Goal: Task Accomplishment & Management: Use online tool/utility

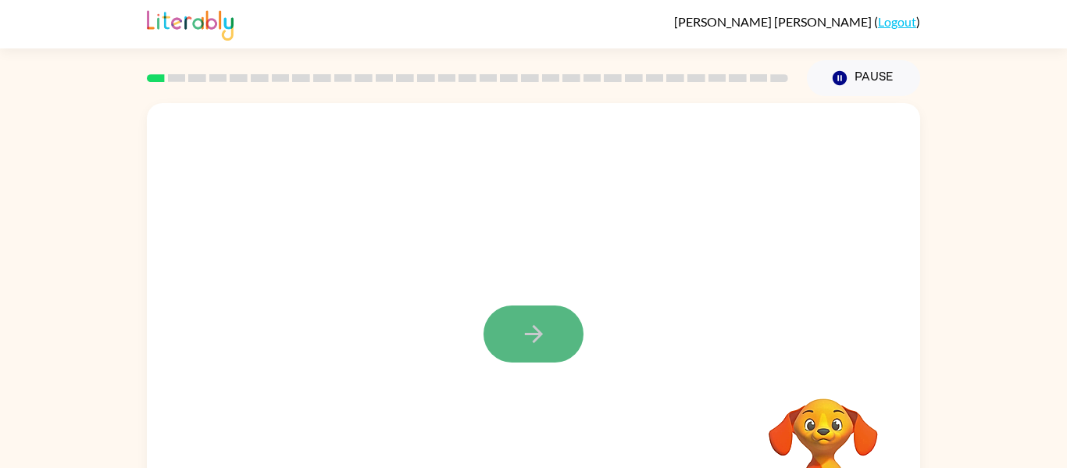
click at [525, 337] on icon "button" at bounding box center [533, 333] width 27 height 27
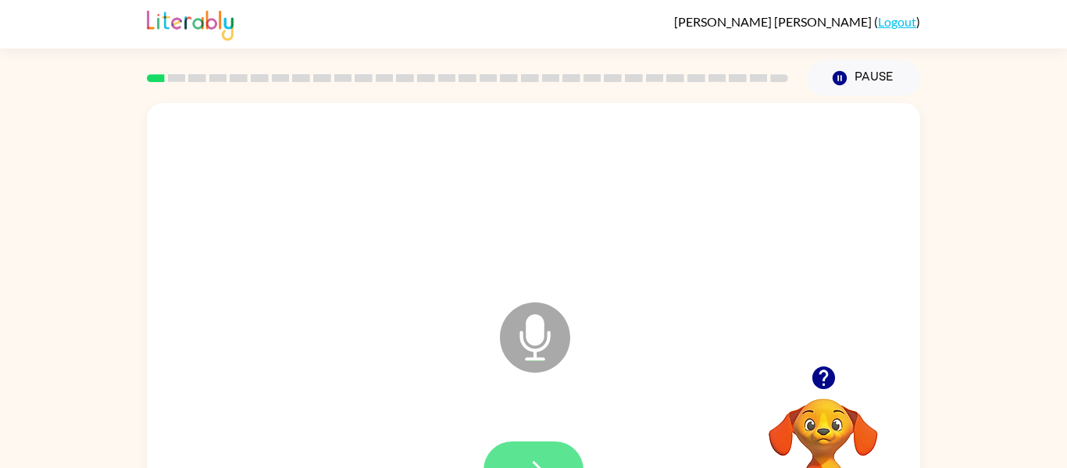
click at [528, 465] on icon "button" at bounding box center [533, 469] width 27 height 27
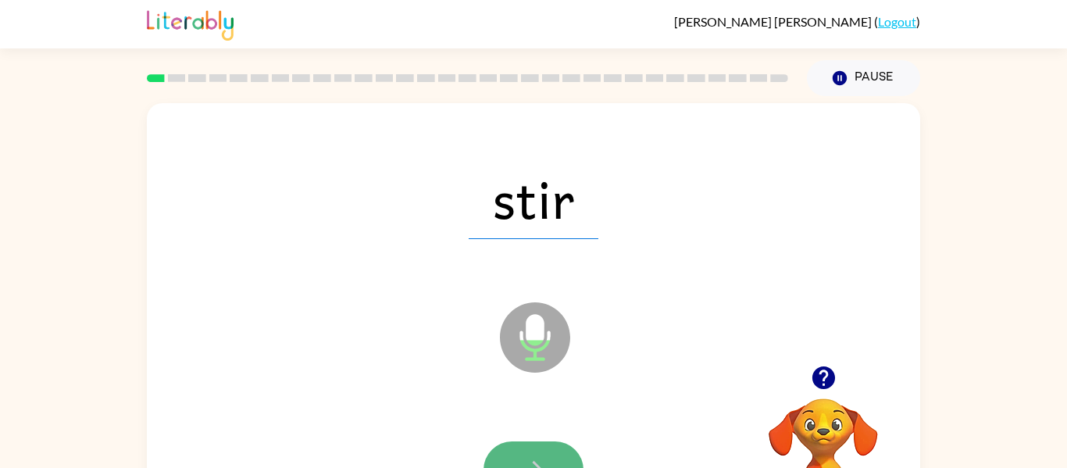
click at [541, 451] on button "button" at bounding box center [533, 469] width 100 height 57
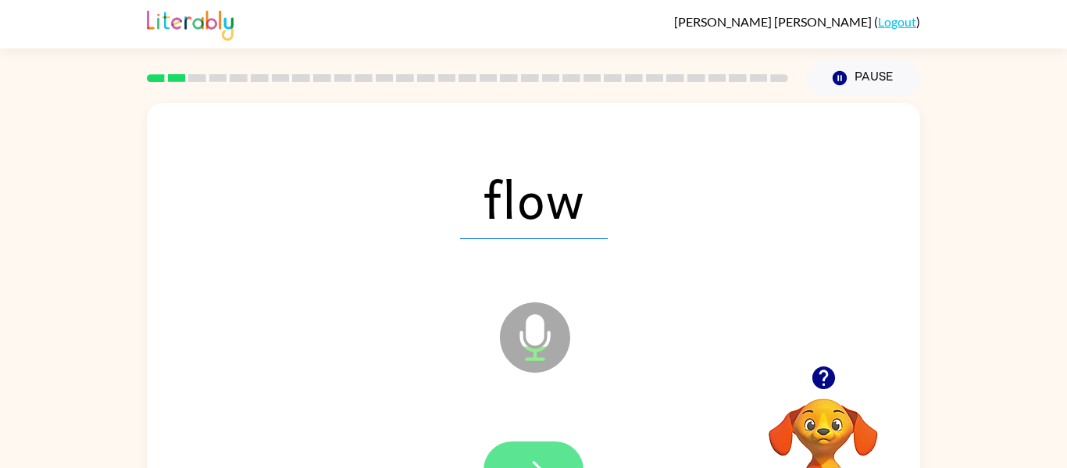
click at [540, 453] on button "button" at bounding box center [533, 469] width 100 height 57
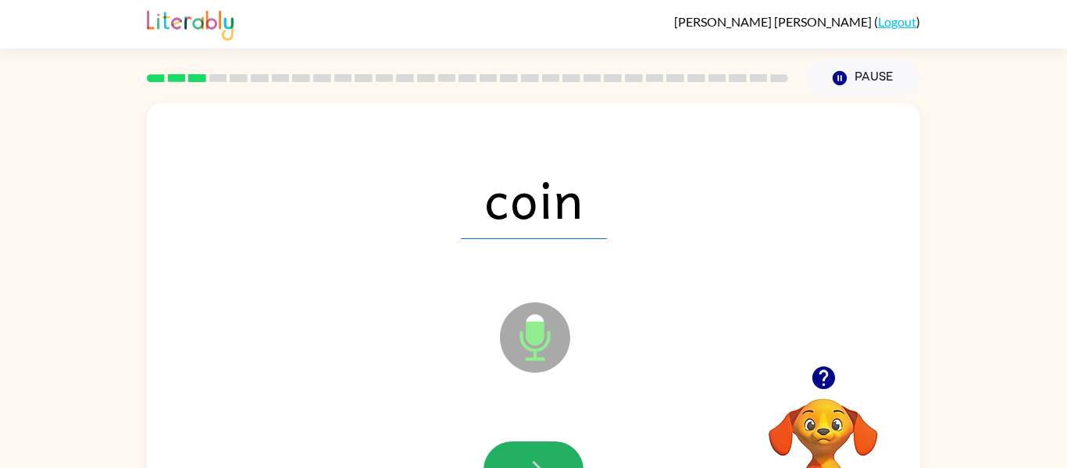
click at [540, 453] on button "button" at bounding box center [533, 469] width 100 height 57
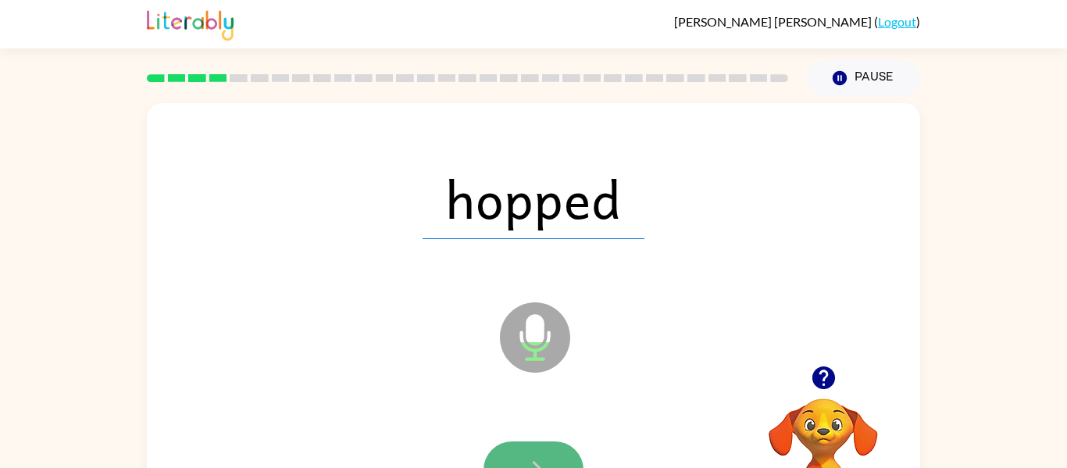
click at [528, 453] on button "button" at bounding box center [533, 469] width 100 height 57
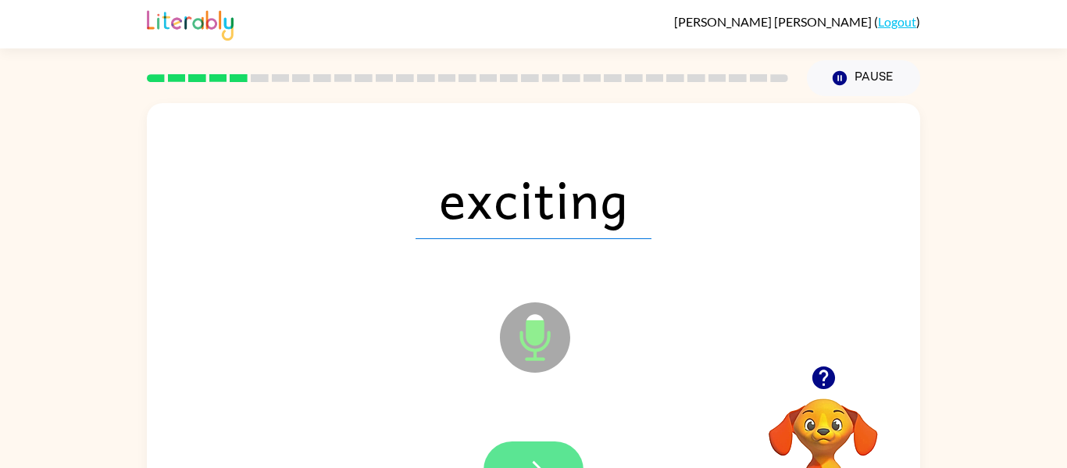
click at [526, 444] on button "button" at bounding box center [533, 469] width 100 height 57
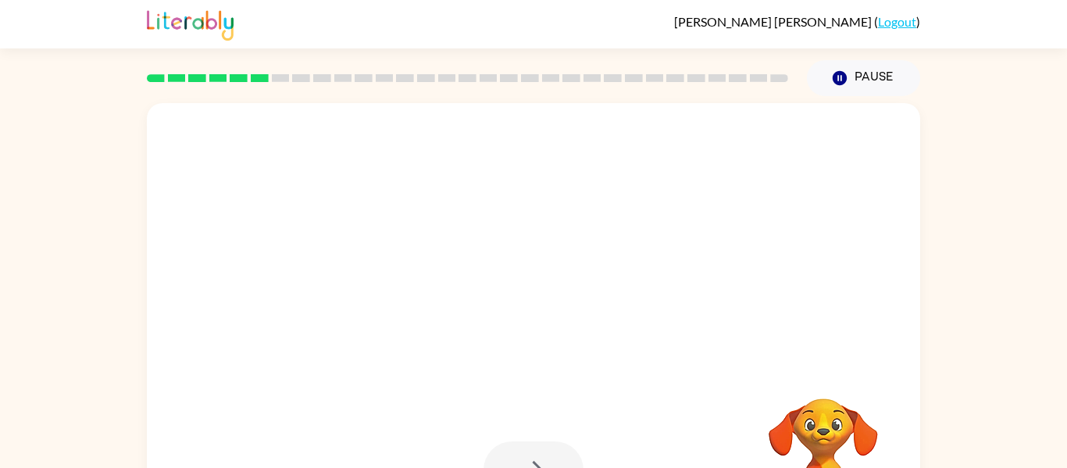
scroll to position [81, 0]
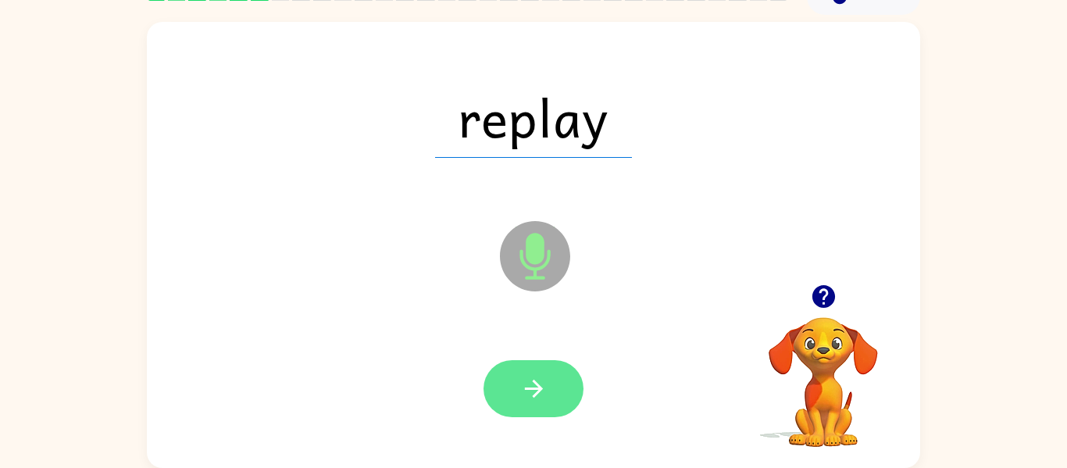
click at [533, 390] on icon "button" at bounding box center [533, 388] width 27 height 27
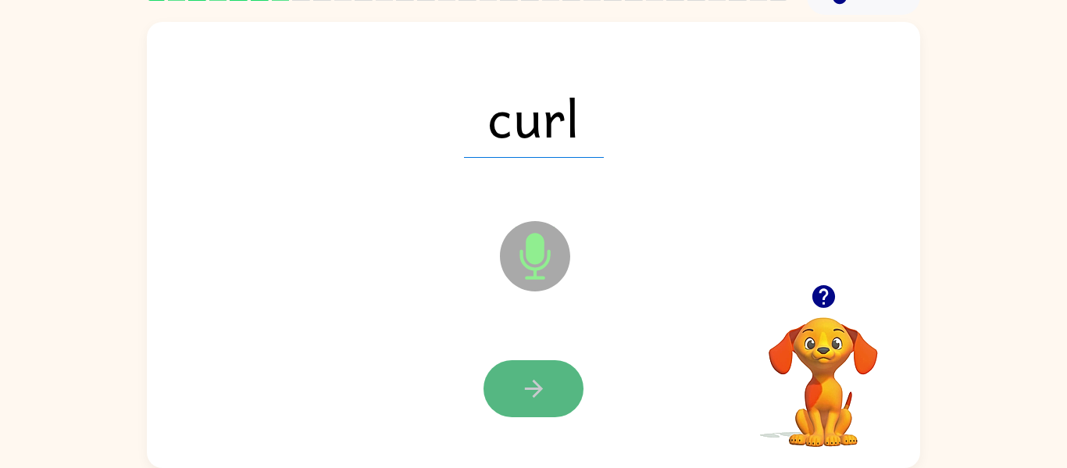
click at [535, 394] on icon "button" at bounding box center [533, 389] width 18 height 18
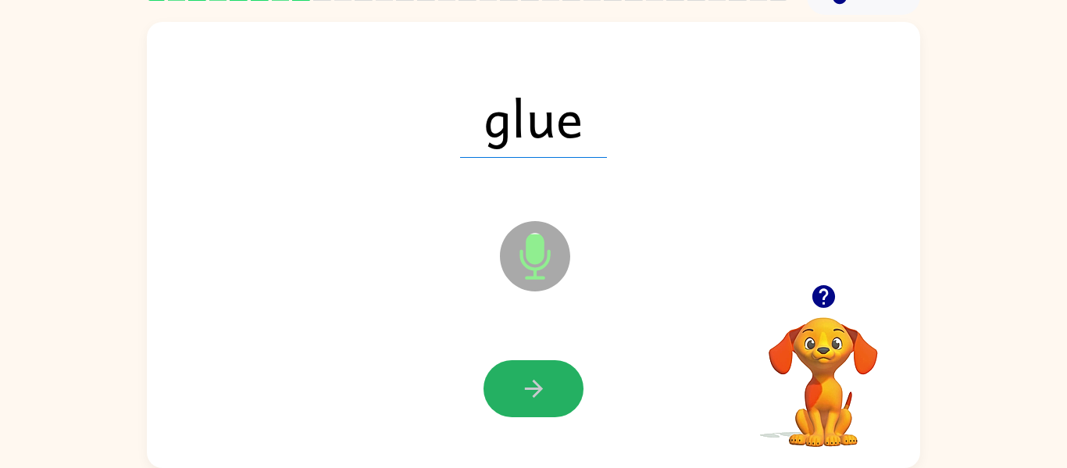
click at [535, 394] on icon "button" at bounding box center [533, 389] width 18 height 18
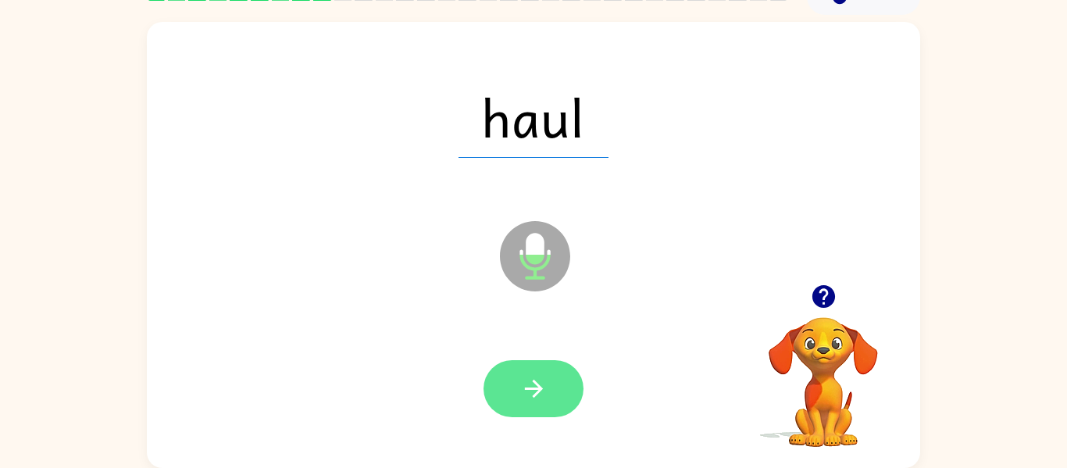
click at [526, 398] on icon "button" at bounding box center [533, 388] width 27 height 27
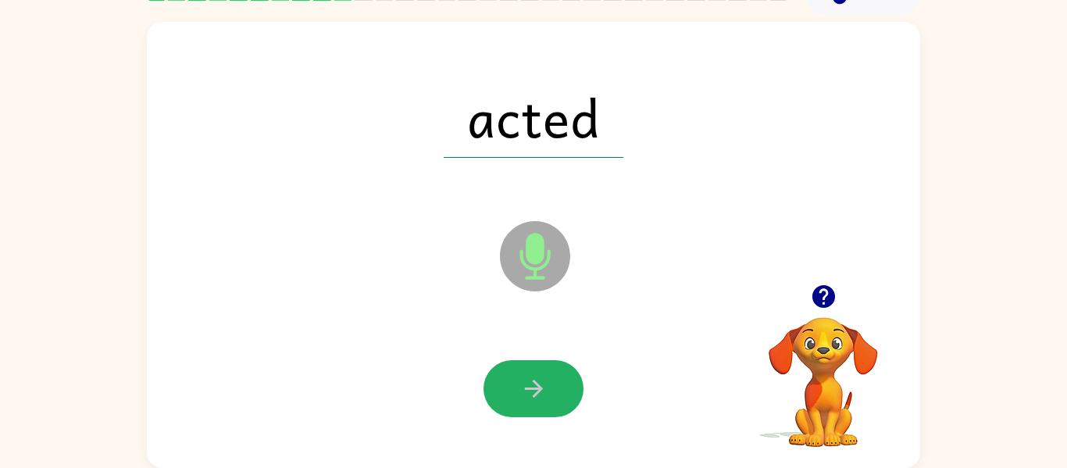
click at [530, 399] on icon "button" at bounding box center [533, 388] width 27 height 27
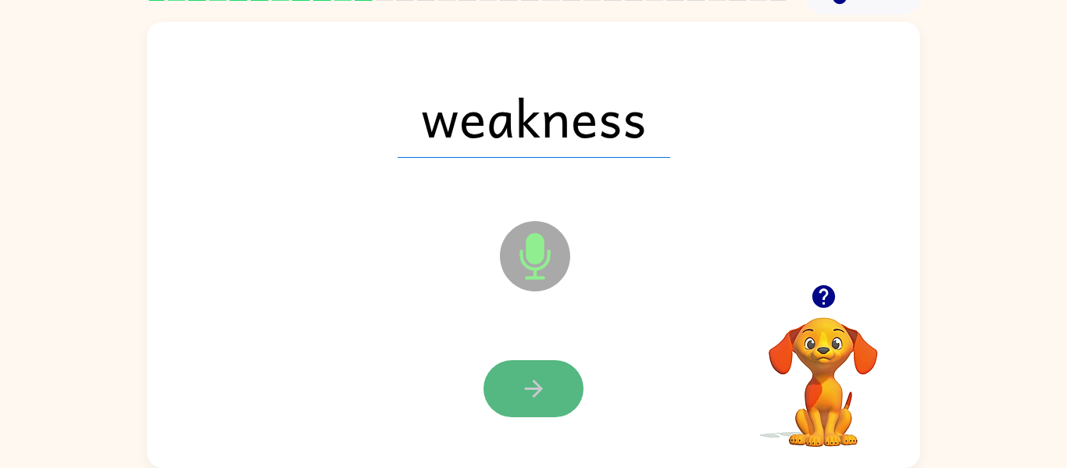
click at [523, 396] on icon "button" at bounding box center [533, 388] width 27 height 27
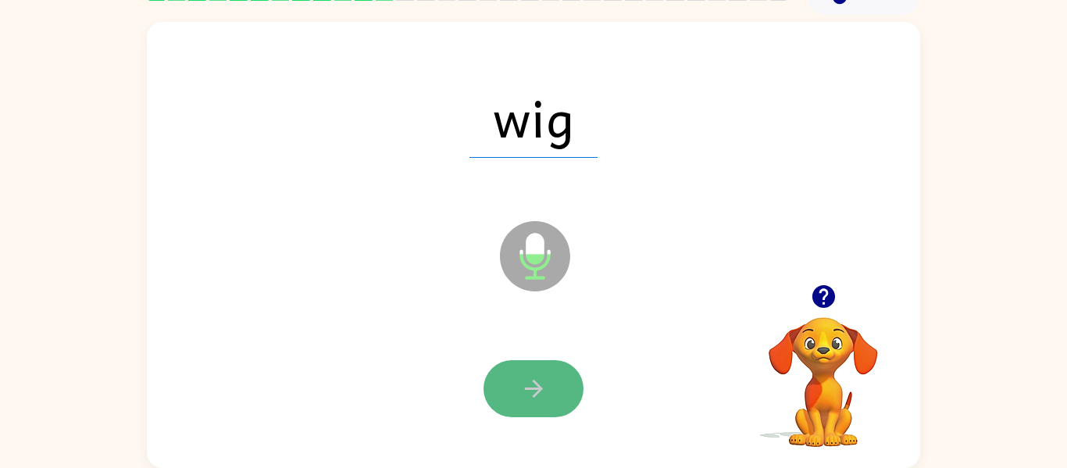
click at [507, 411] on button "button" at bounding box center [533, 388] width 100 height 57
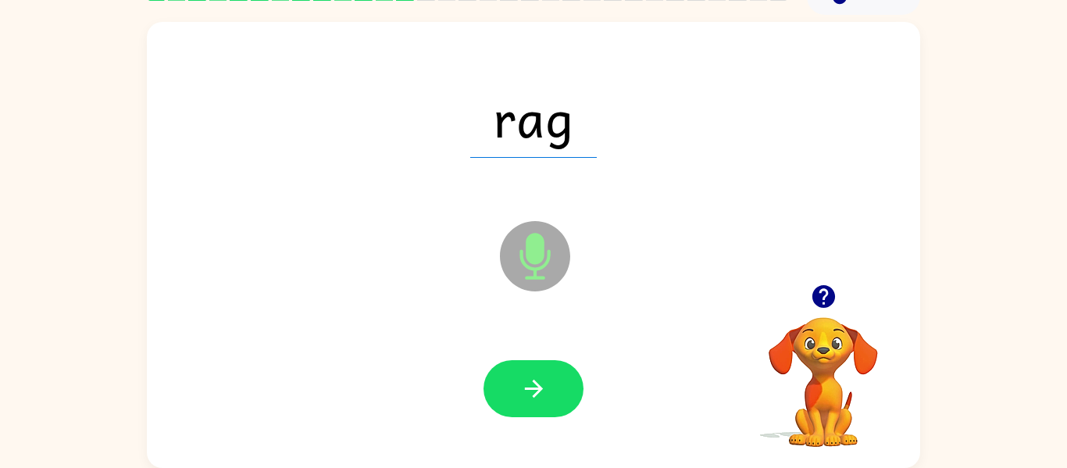
click at [532, 382] on icon "button" at bounding box center [533, 388] width 27 height 27
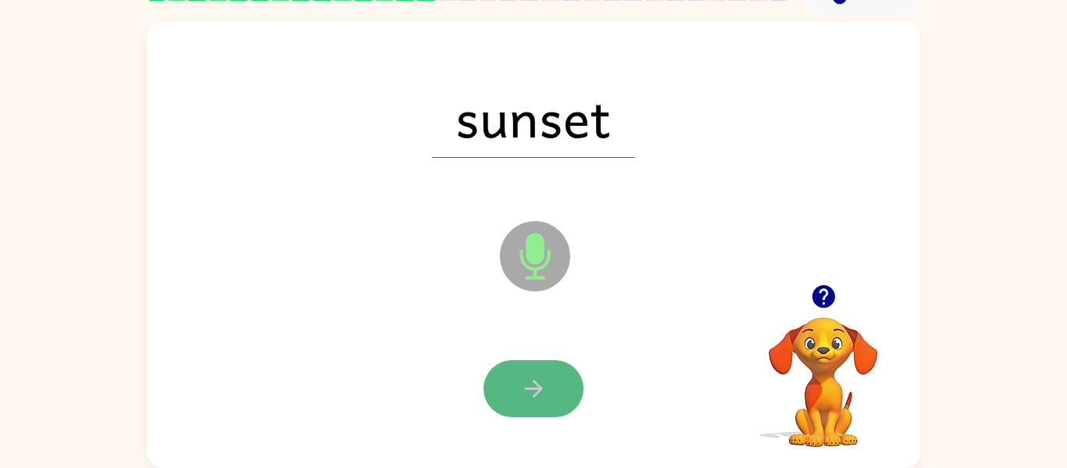
click at [532, 383] on icon "button" at bounding box center [533, 388] width 27 height 27
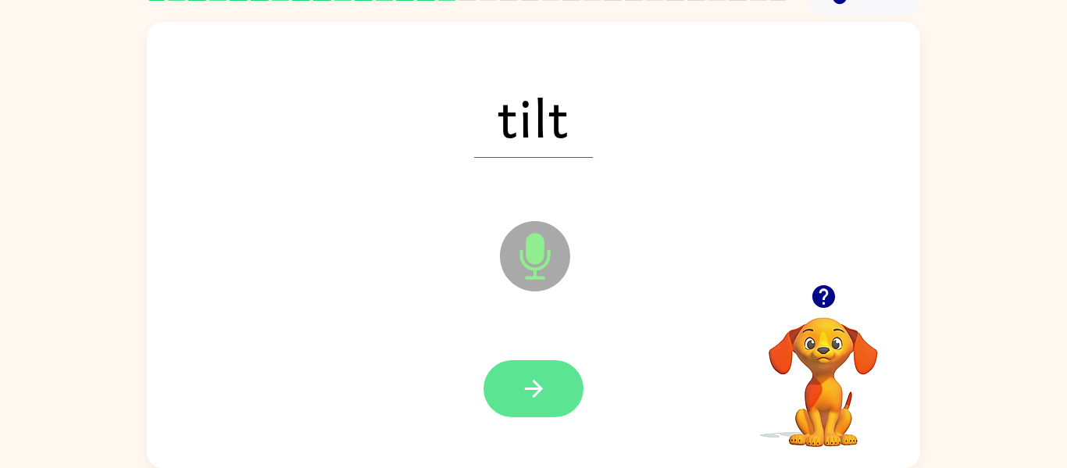
click at [522, 393] on icon "button" at bounding box center [533, 388] width 27 height 27
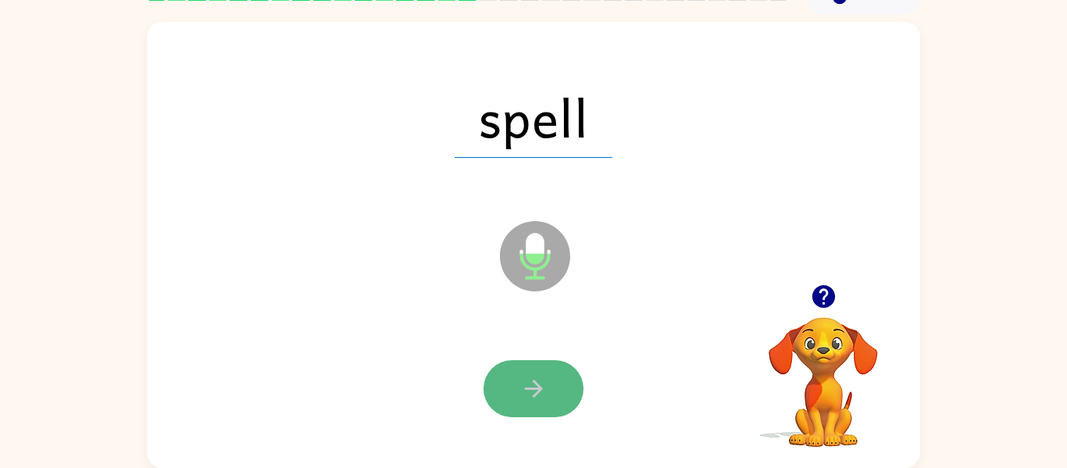
click at [520, 394] on icon "button" at bounding box center [533, 388] width 27 height 27
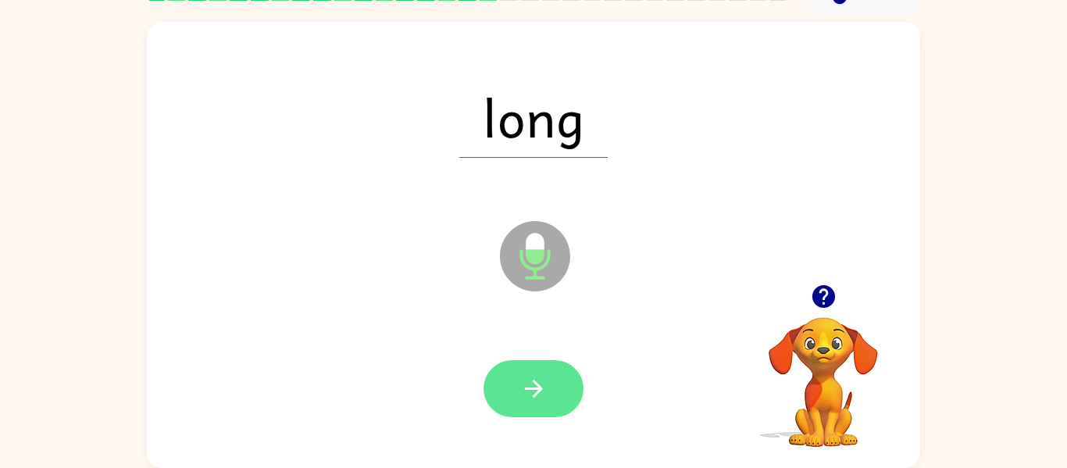
click at [520, 394] on icon "button" at bounding box center [533, 388] width 27 height 27
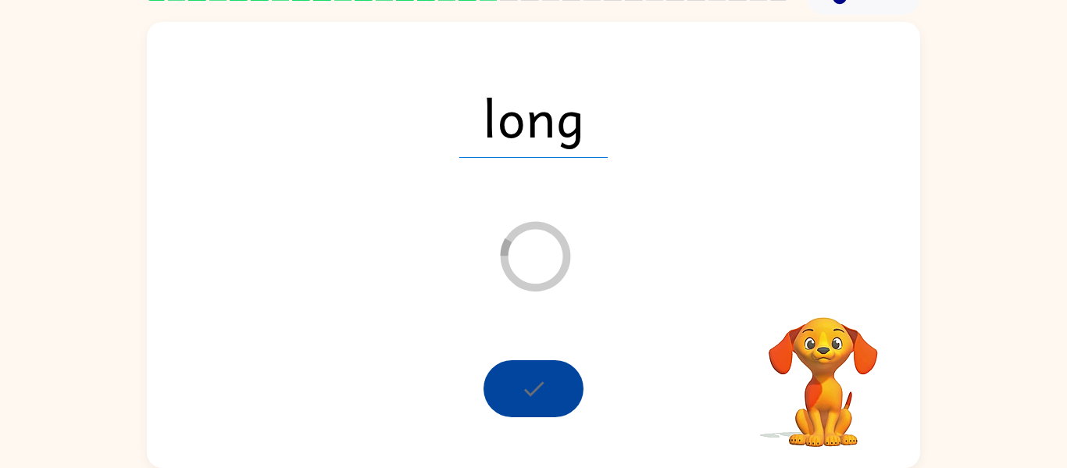
click at [520, 394] on div at bounding box center [533, 388] width 100 height 57
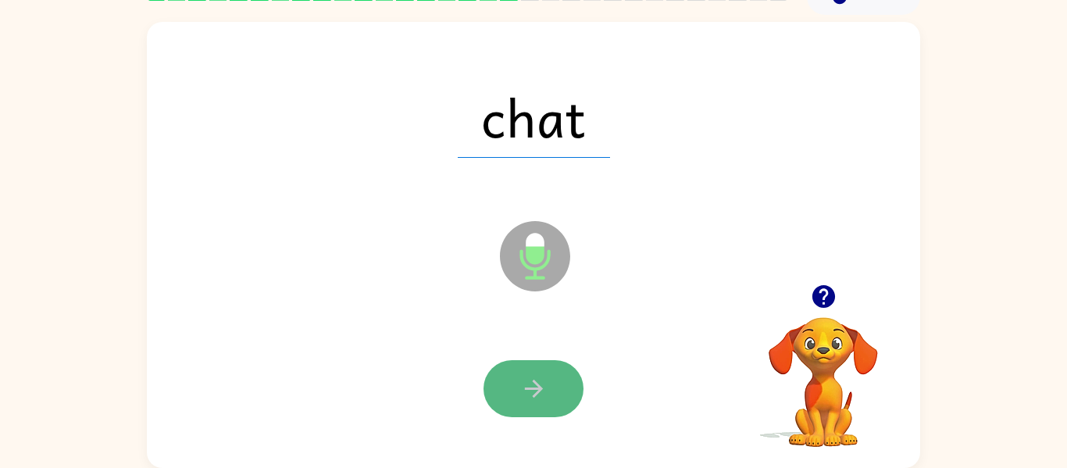
click at [511, 396] on button "button" at bounding box center [533, 388] width 100 height 57
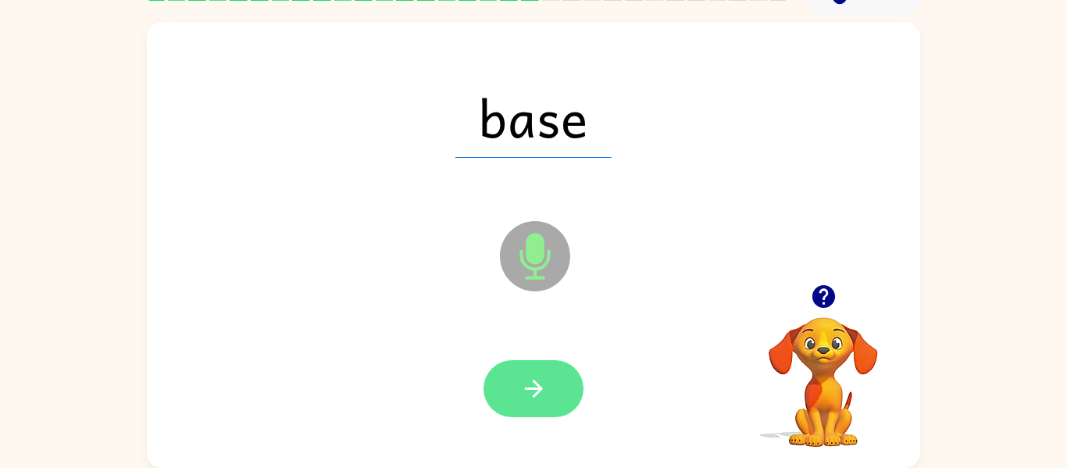
click at [510, 396] on button "button" at bounding box center [533, 388] width 100 height 57
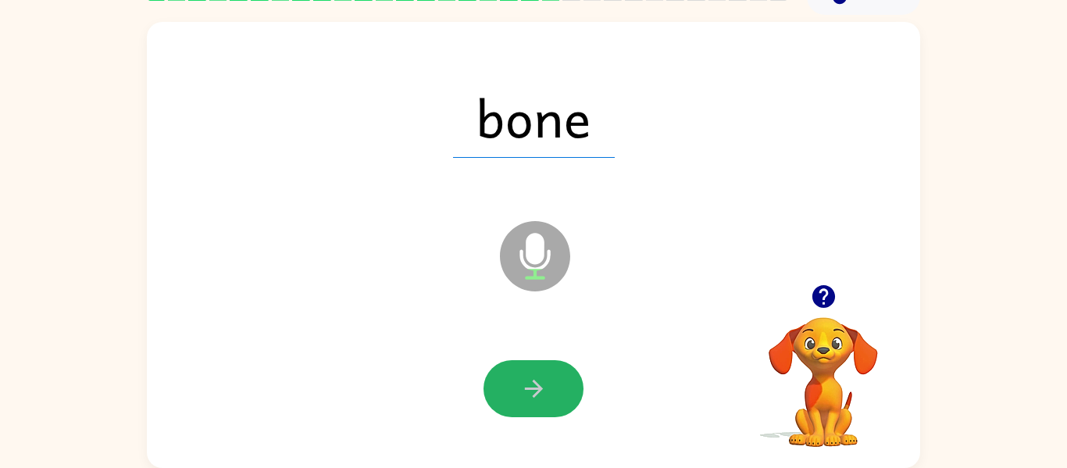
click at [510, 396] on button "button" at bounding box center [533, 388] width 100 height 57
click at [515, 386] on button "button" at bounding box center [533, 388] width 100 height 57
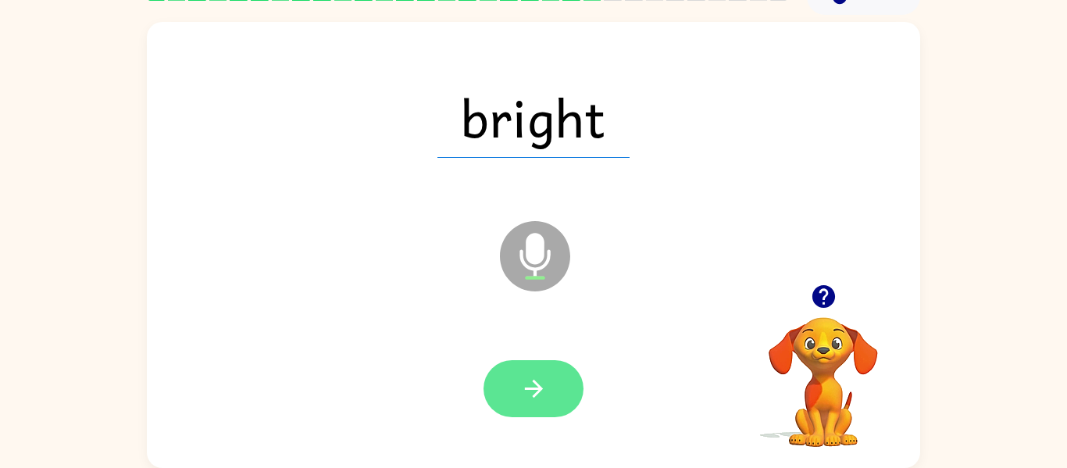
click at [501, 380] on button "button" at bounding box center [533, 388] width 100 height 57
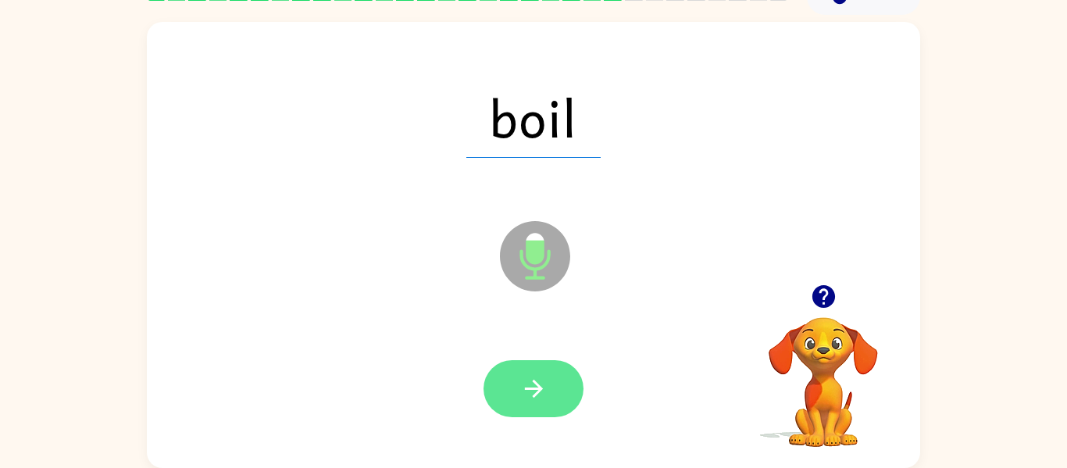
click at [539, 397] on icon "button" at bounding box center [533, 388] width 27 height 27
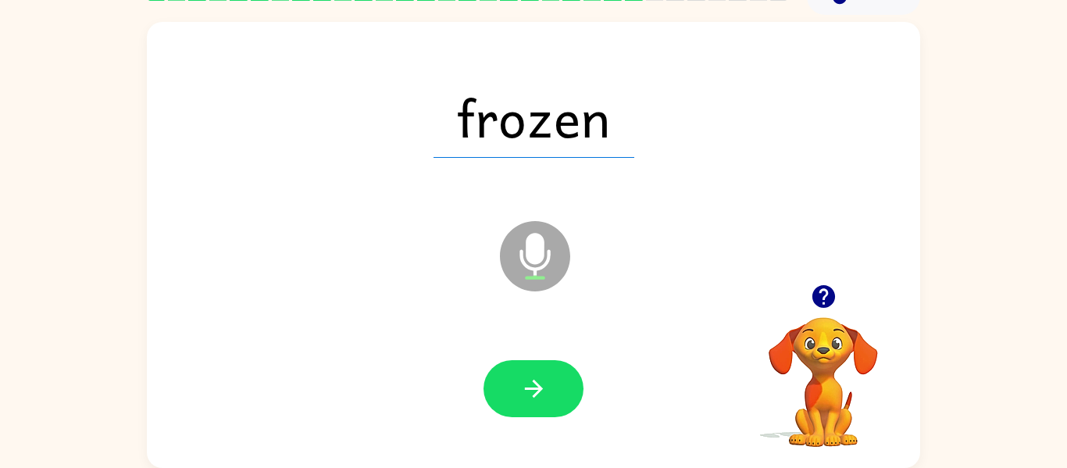
click at [674, 166] on div "frozen" at bounding box center [533, 117] width 742 height 128
click at [525, 387] on icon "button" at bounding box center [533, 388] width 27 height 27
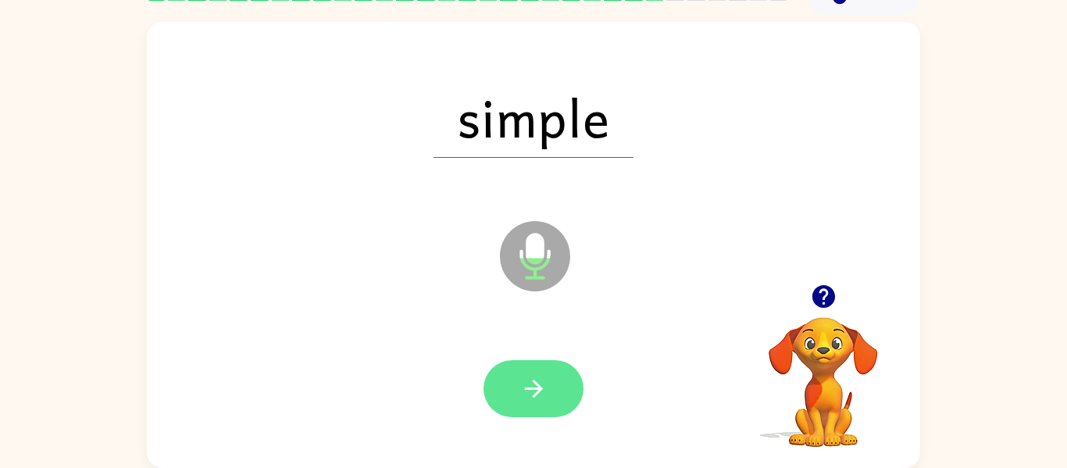
click at [528, 363] on button "button" at bounding box center [533, 388] width 100 height 57
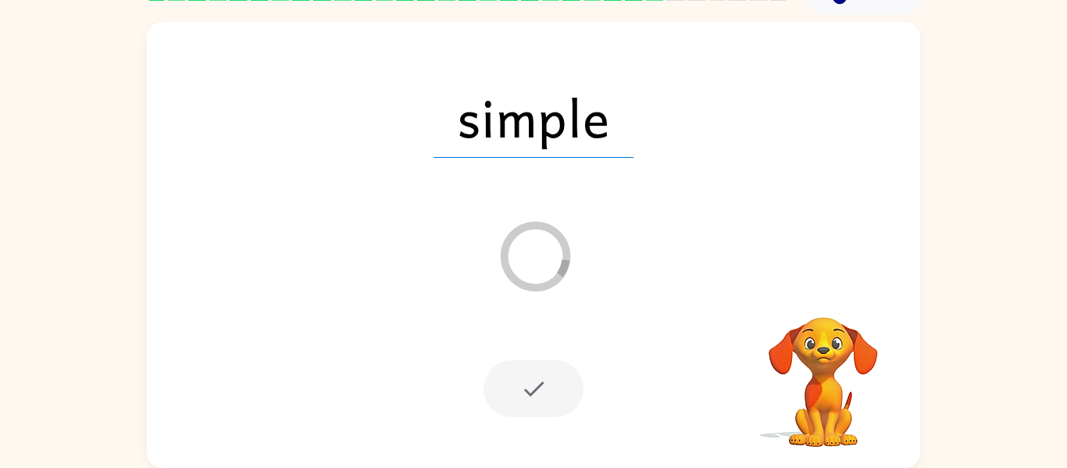
click at [528, 363] on div at bounding box center [533, 388] width 100 height 57
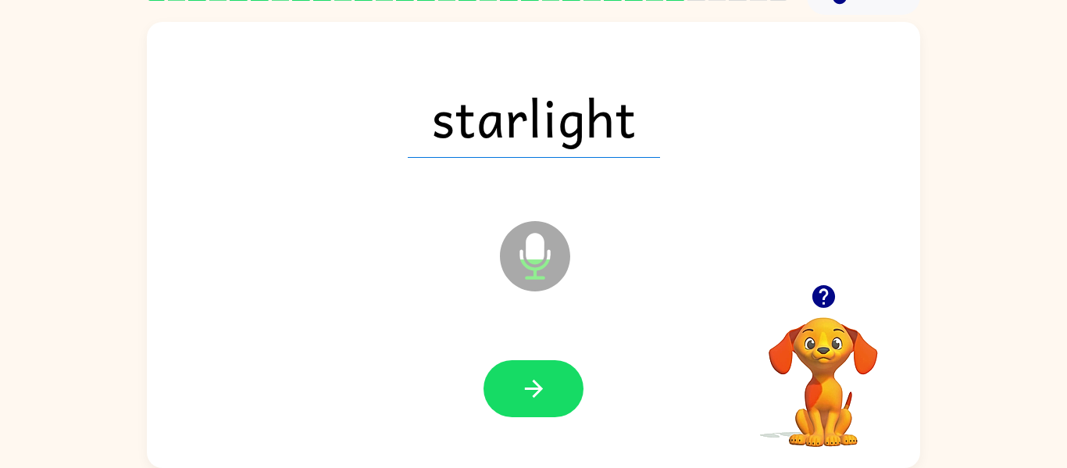
click at [821, 105] on div "starlight Microphone The Microphone is here when it is your turn to talk" at bounding box center [533, 245] width 773 height 446
click at [525, 403] on button "button" at bounding box center [533, 388] width 100 height 57
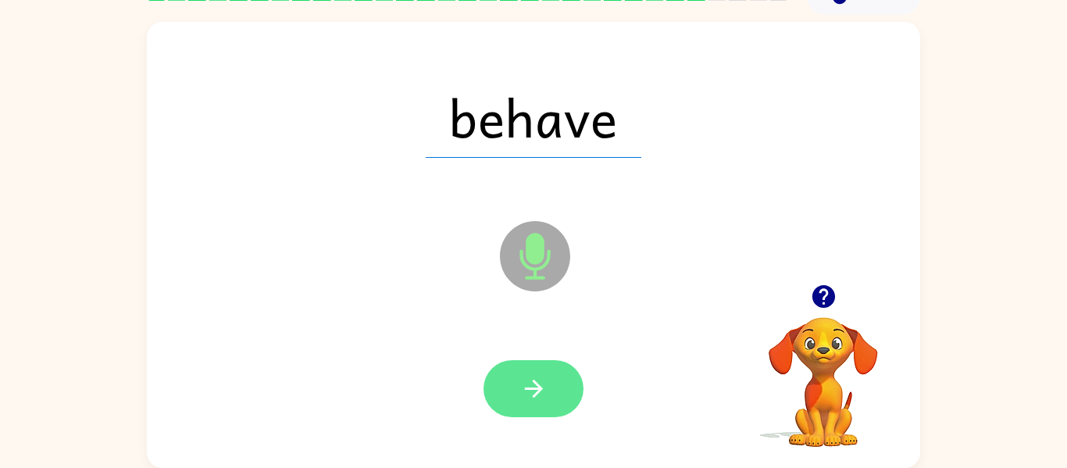
click at [516, 397] on button "button" at bounding box center [533, 388] width 100 height 57
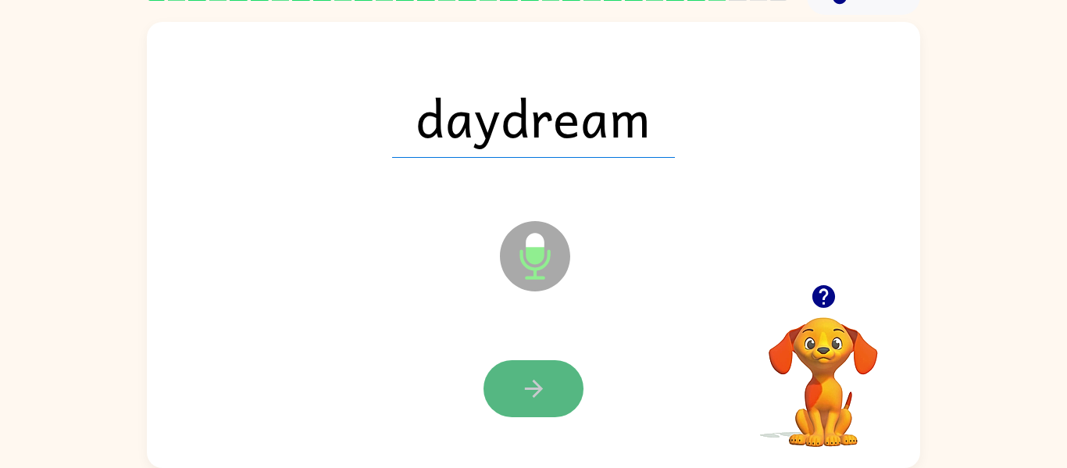
click at [533, 366] on button "button" at bounding box center [533, 388] width 100 height 57
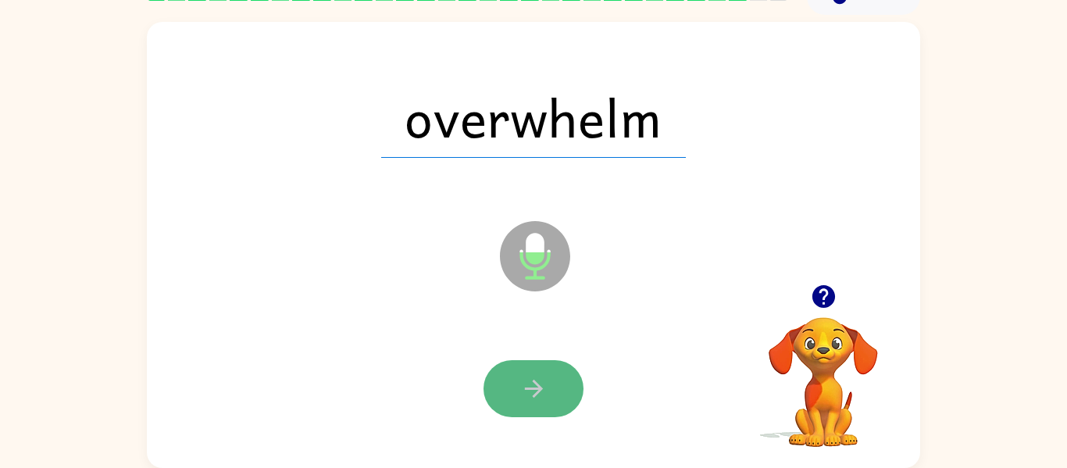
click at [552, 386] on button "button" at bounding box center [533, 388] width 100 height 57
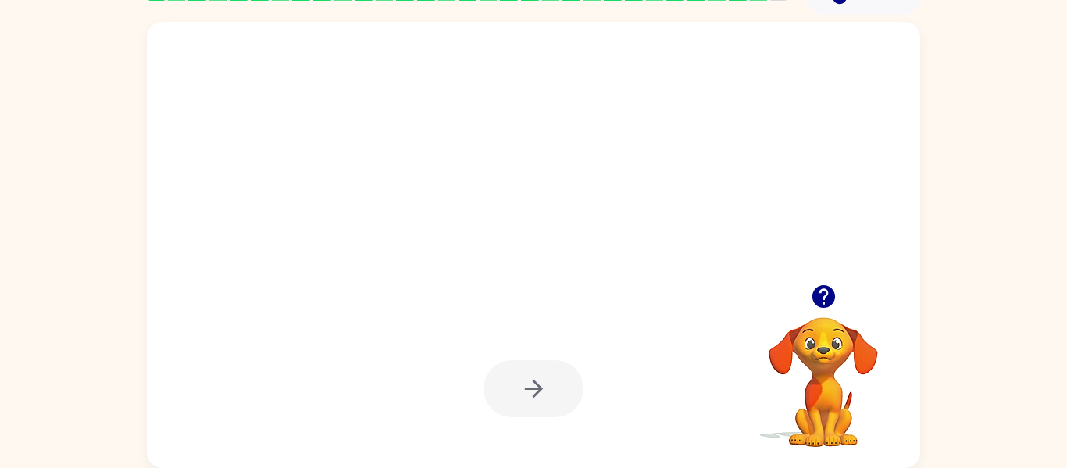
click at [552, 386] on div at bounding box center [533, 388] width 100 height 57
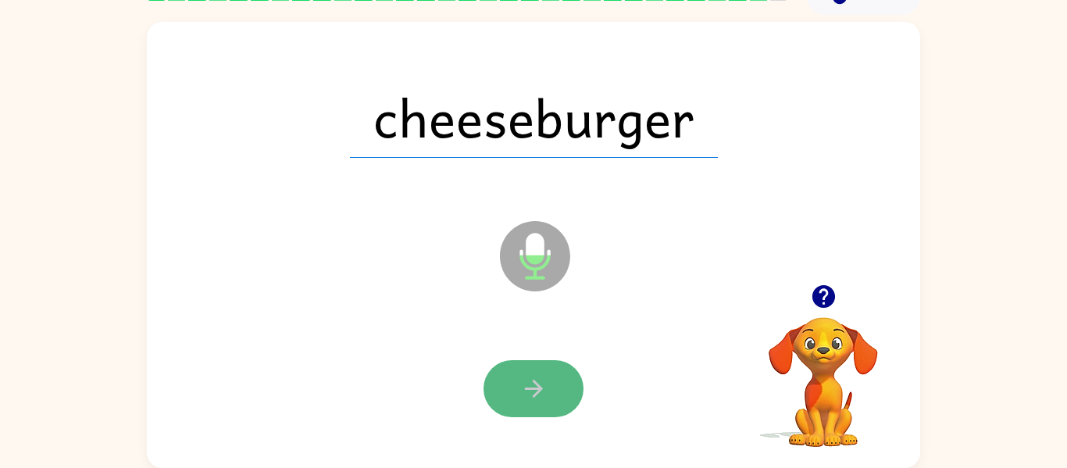
click at [527, 386] on icon "button" at bounding box center [533, 388] width 27 height 27
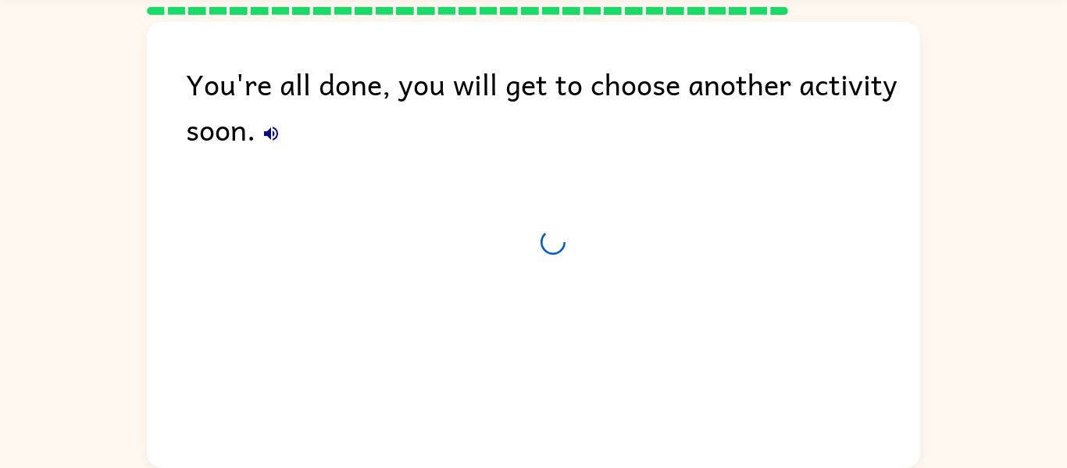
scroll to position [53, 0]
